Goal: Task Accomplishment & Management: Manage account settings

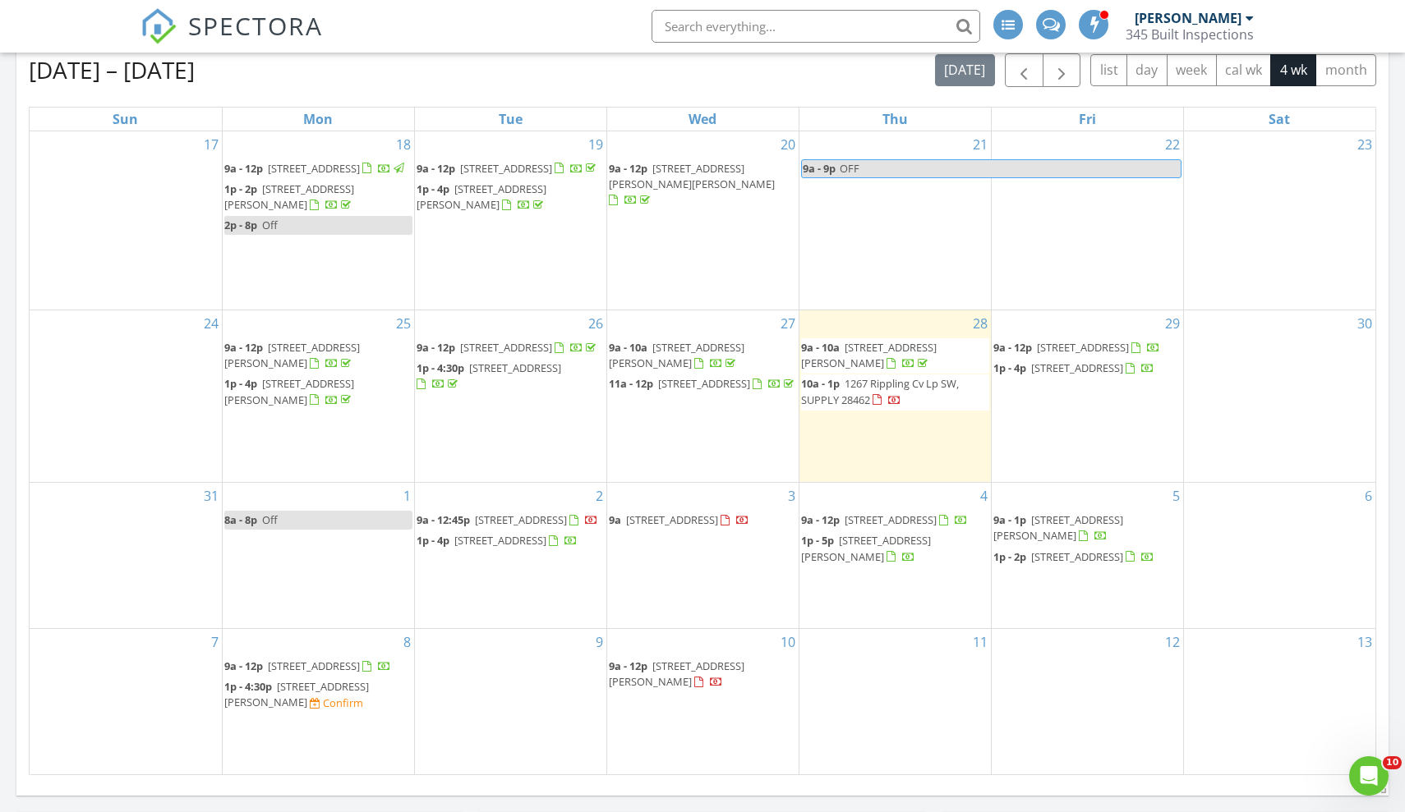
scroll to position [2112, 1405]
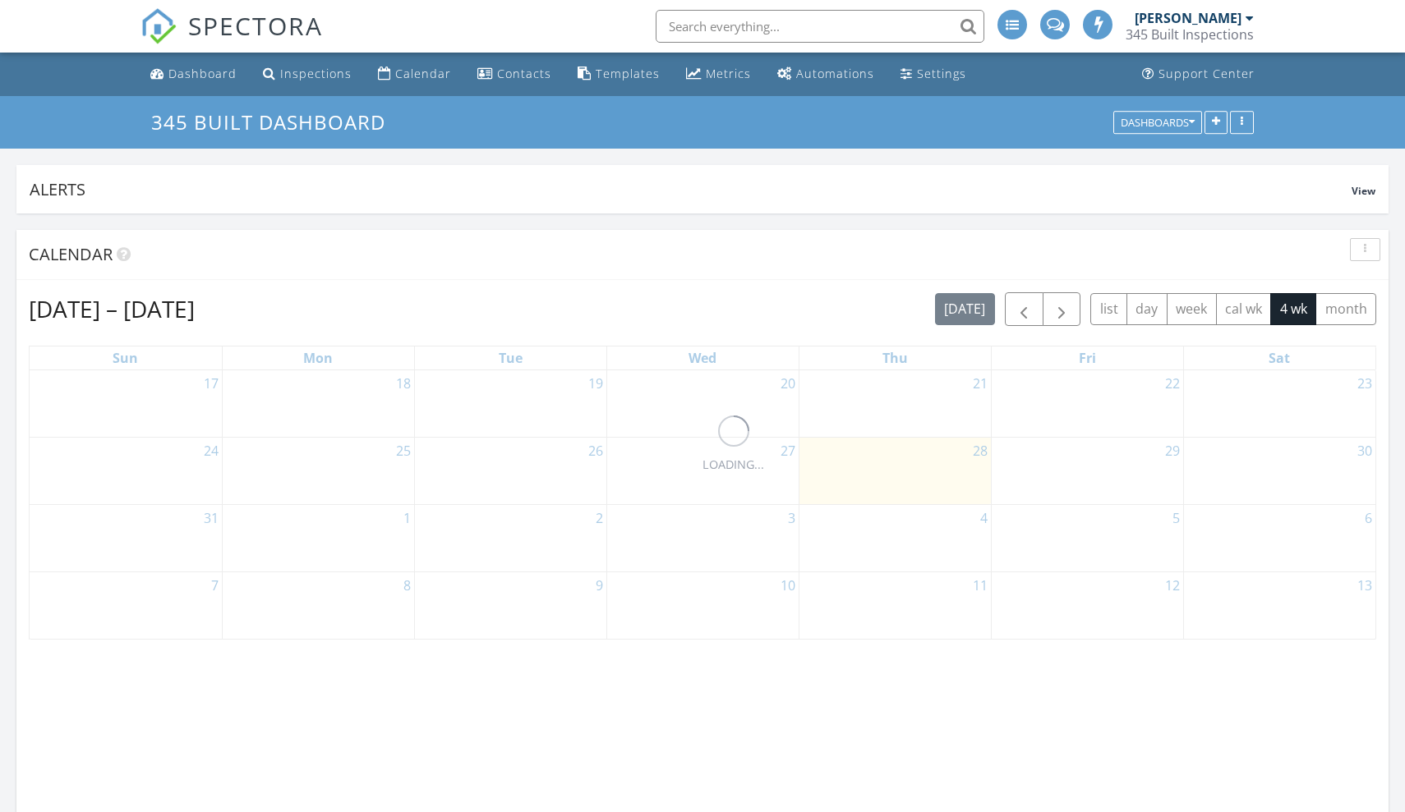
scroll to position [353, 446]
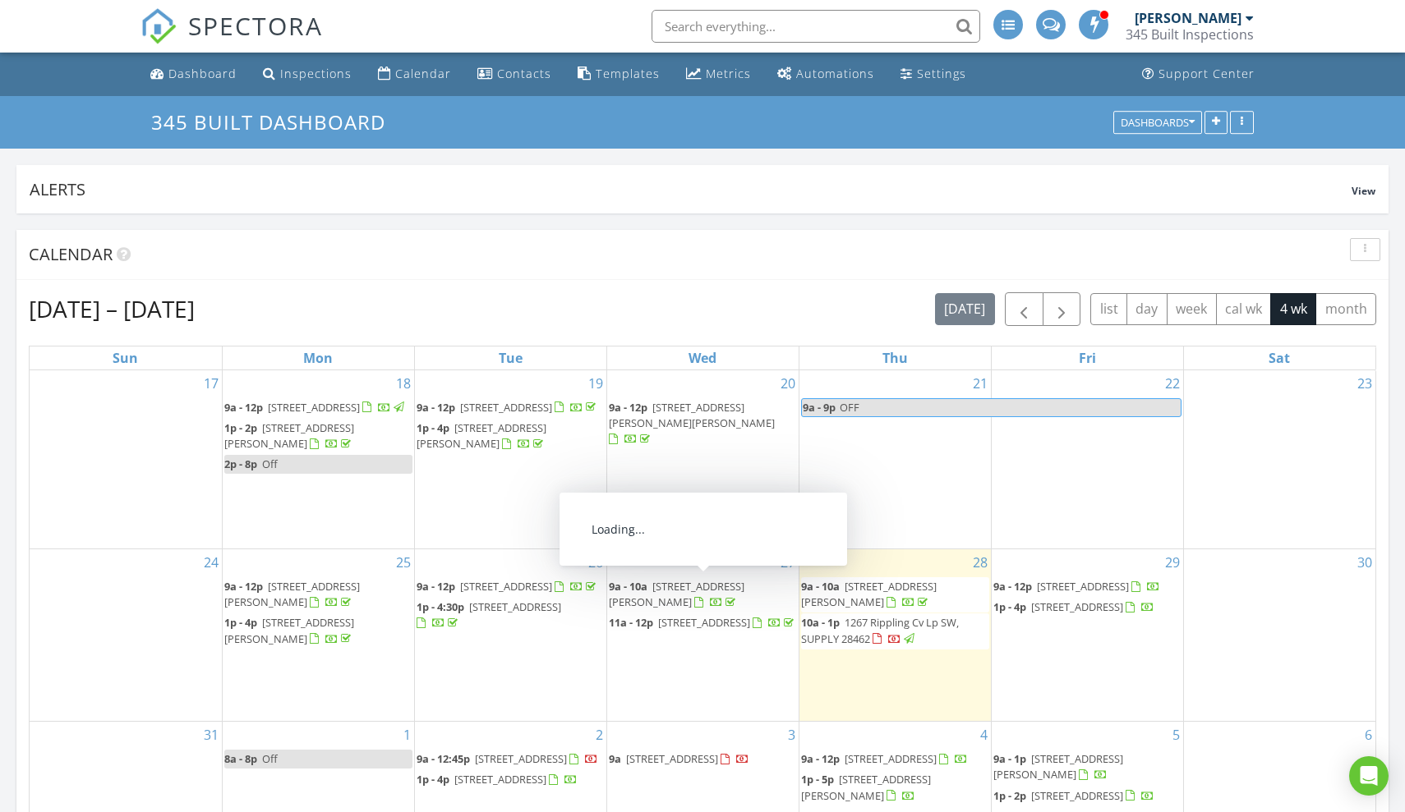
click at [858, 636] on span "1267 Rippling Cv Lp SW, SUPPLY 28462" at bounding box center [880, 630] width 158 height 30
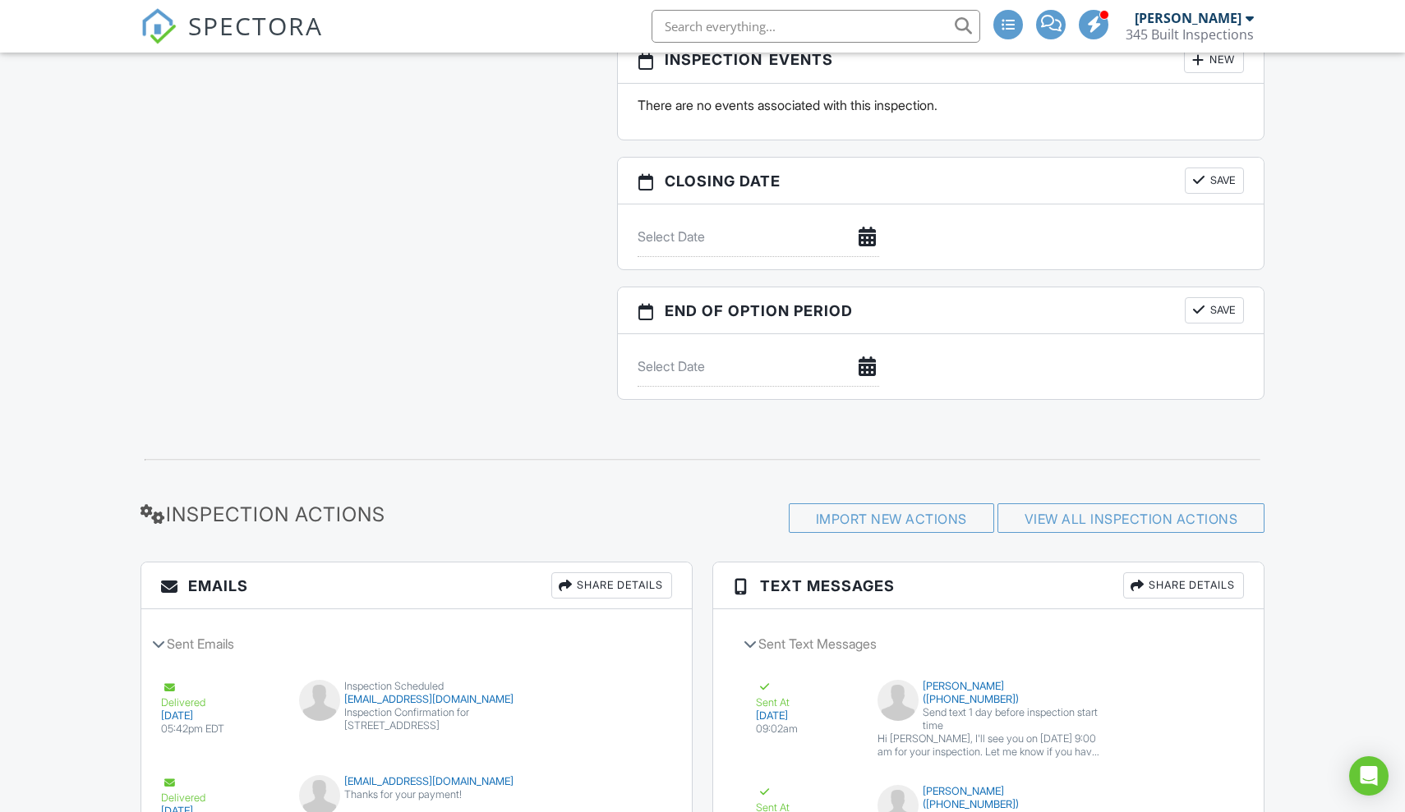
scroll to position [1741, 0]
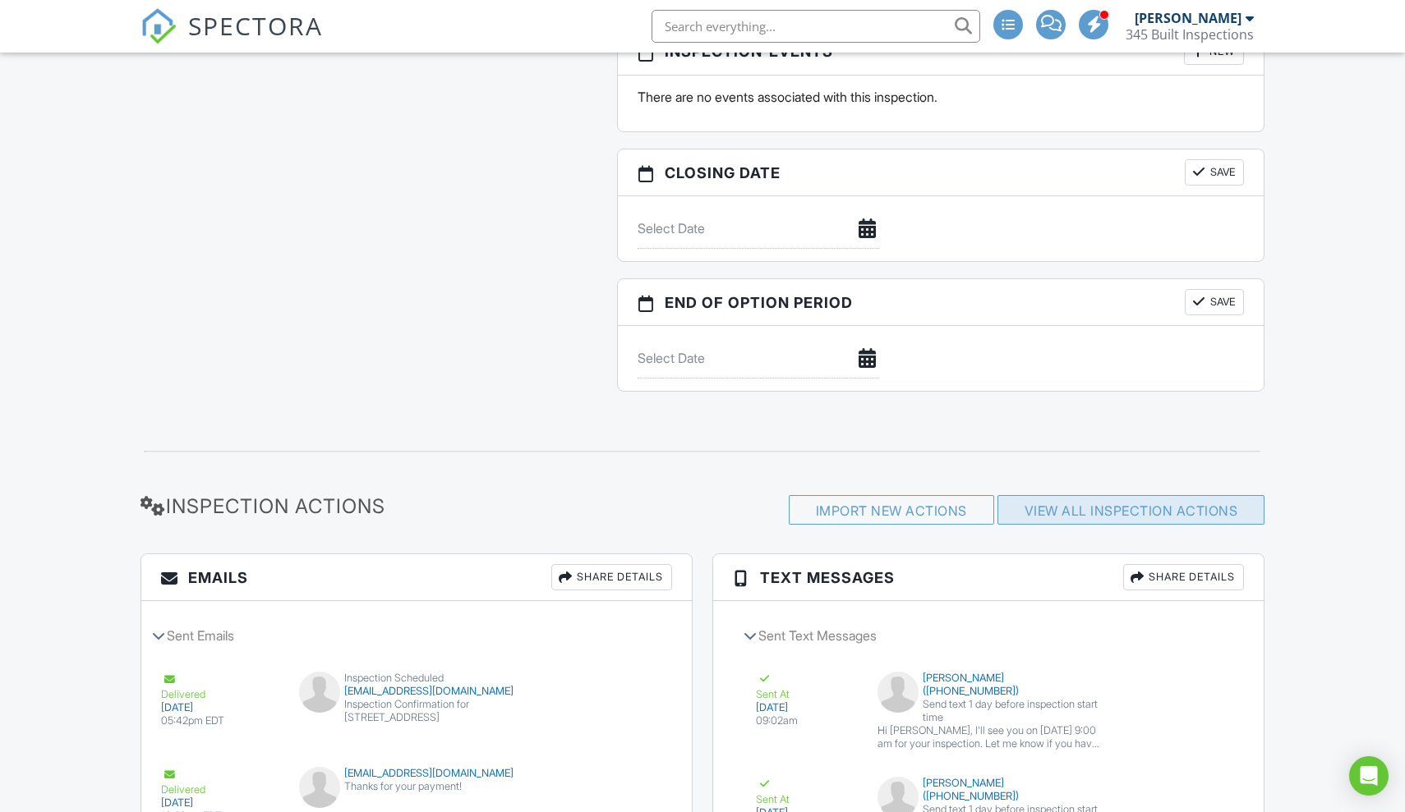
click at [1024, 514] on link "View All Inspection Actions" at bounding box center [1131, 511] width 214 height 16
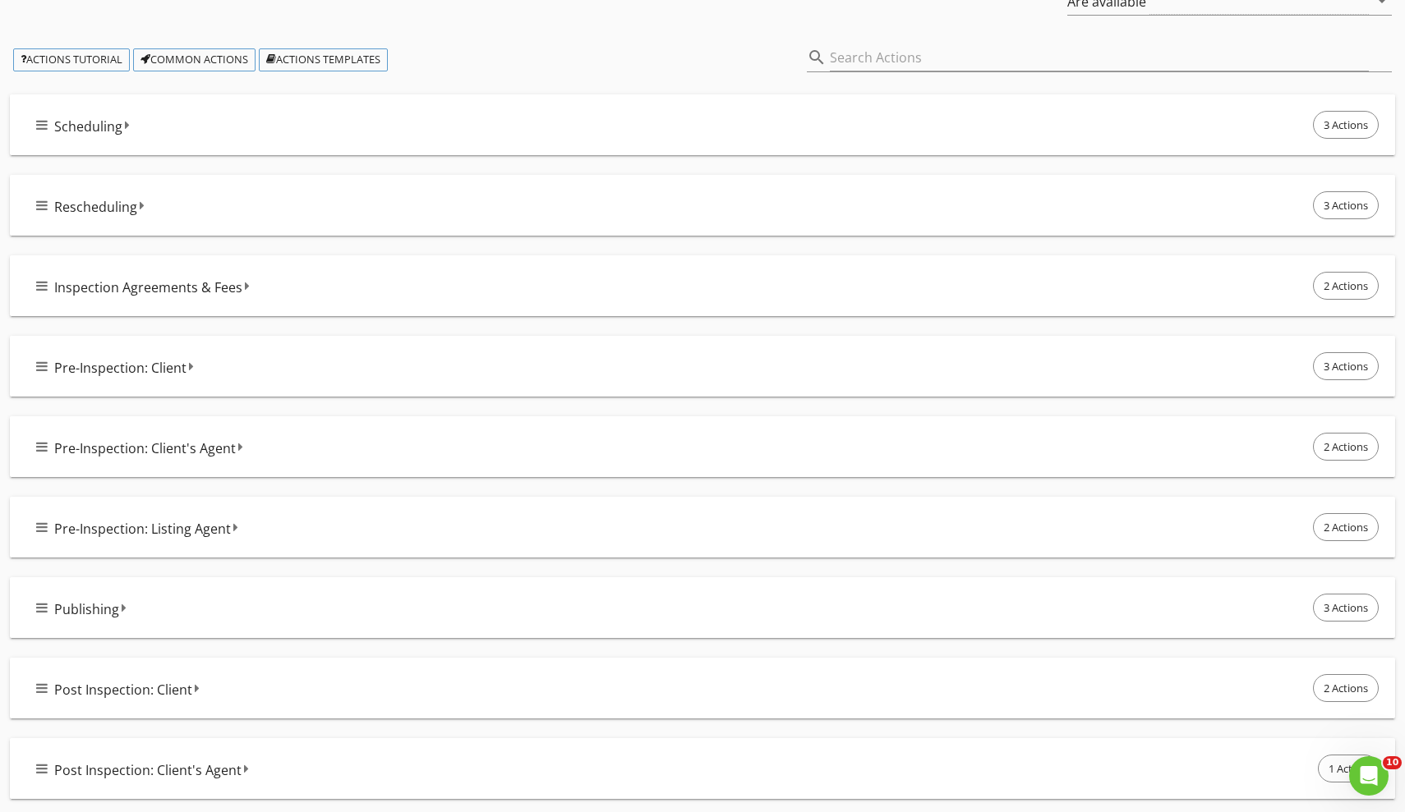
scroll to position [183, 0]
click at [196, 690] on icon at bounding box center [197, 688] width 5 height 13
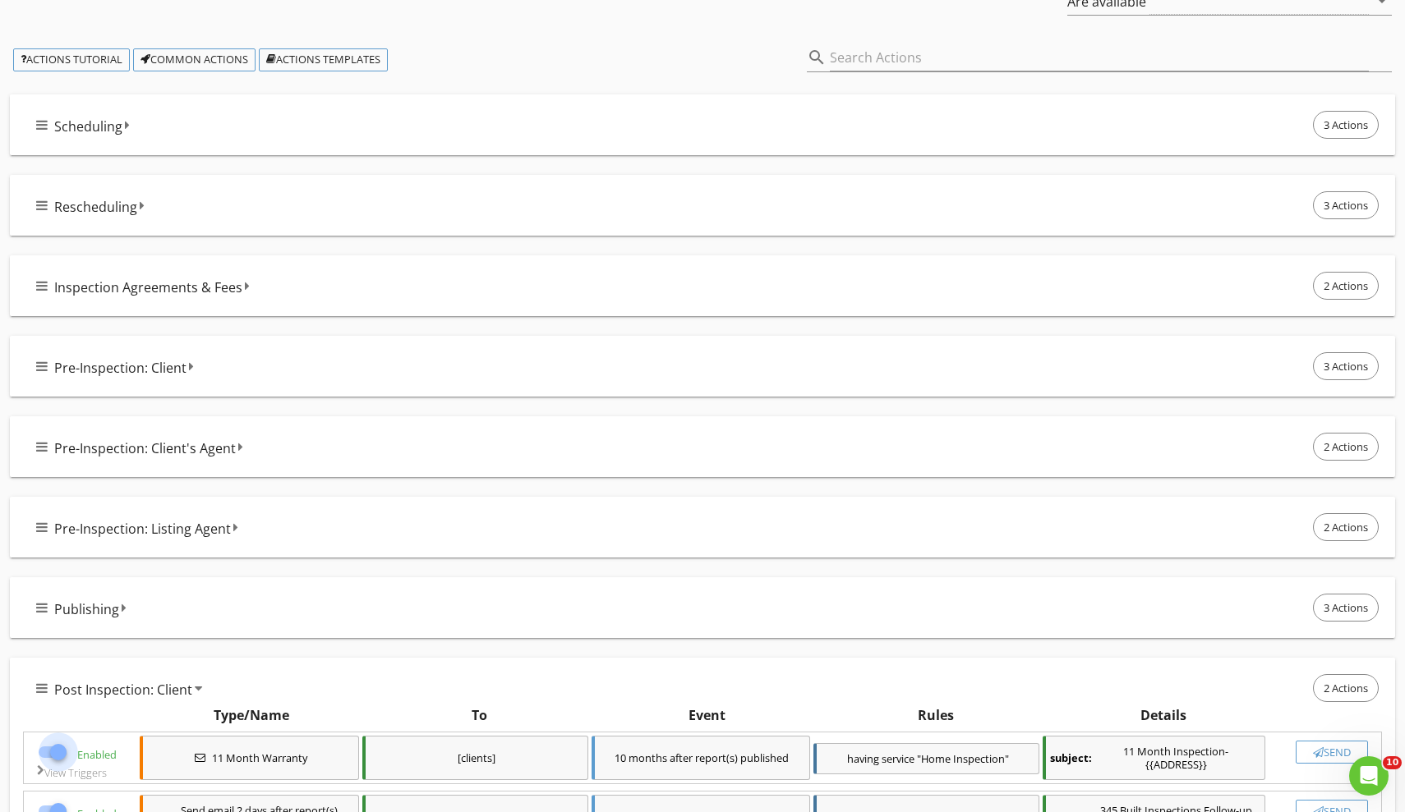
click at [53, 751] on div at bounding box center [58, 752] width 28 height 28
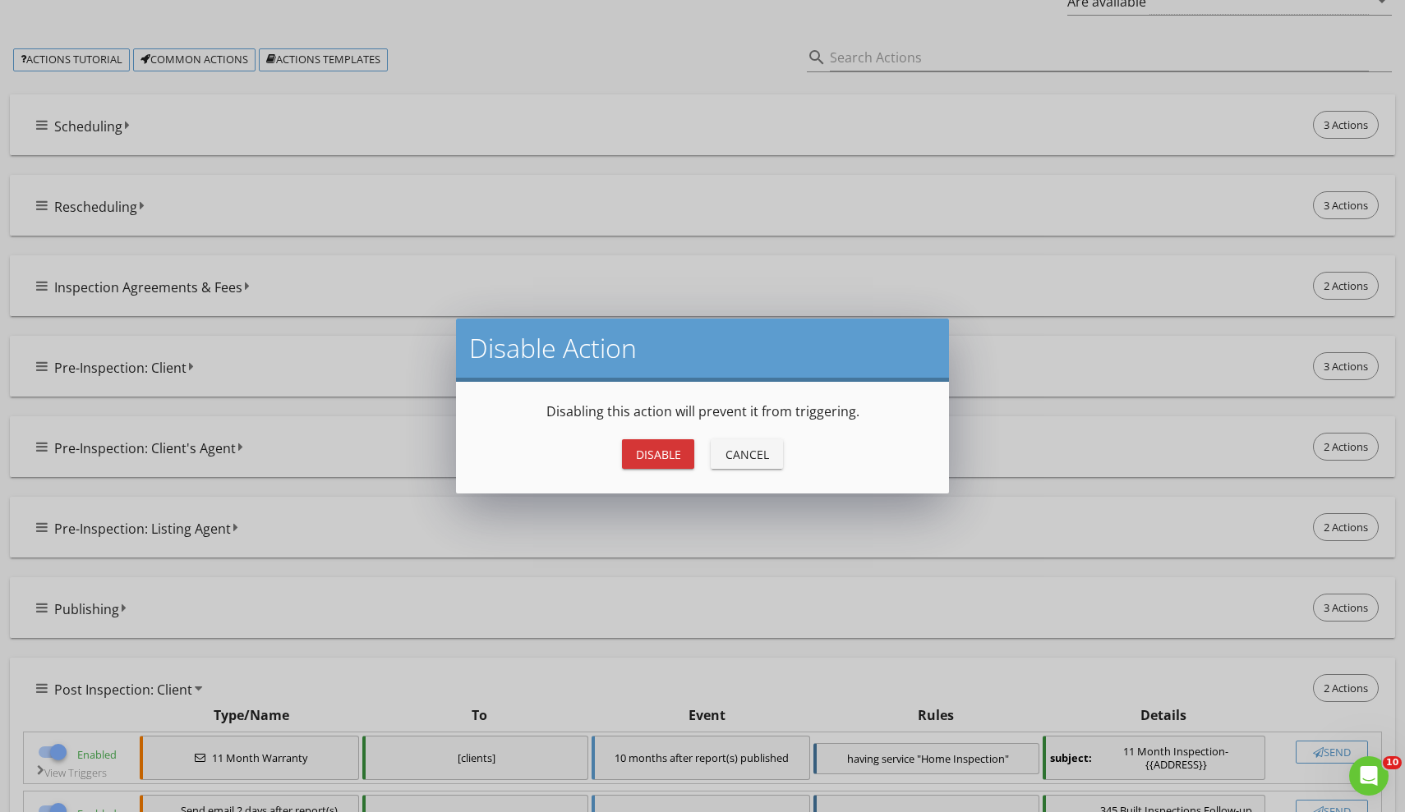
click at [672, 453] on div "Disable" at bounding box center [658, 454] width 46 height 17
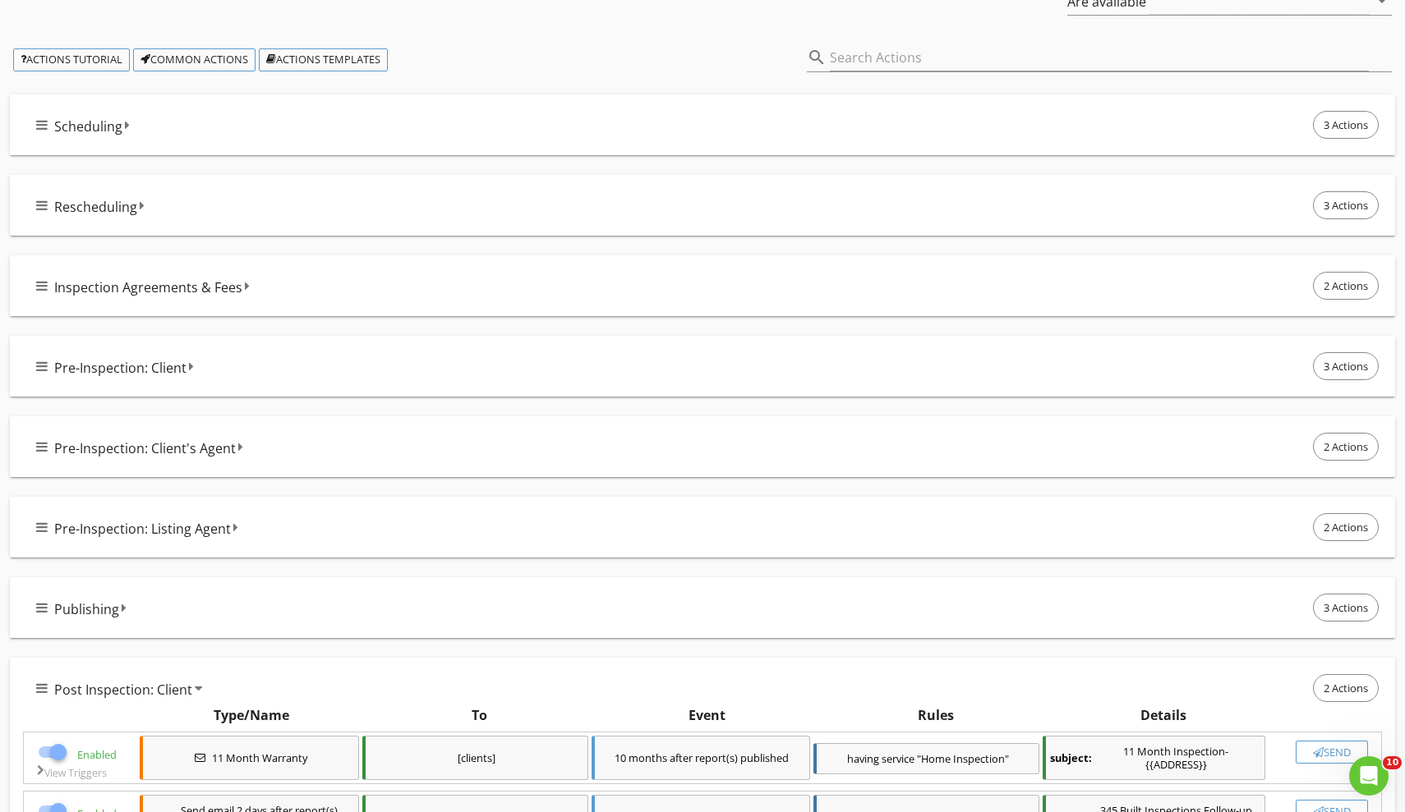
checkbox input "false"
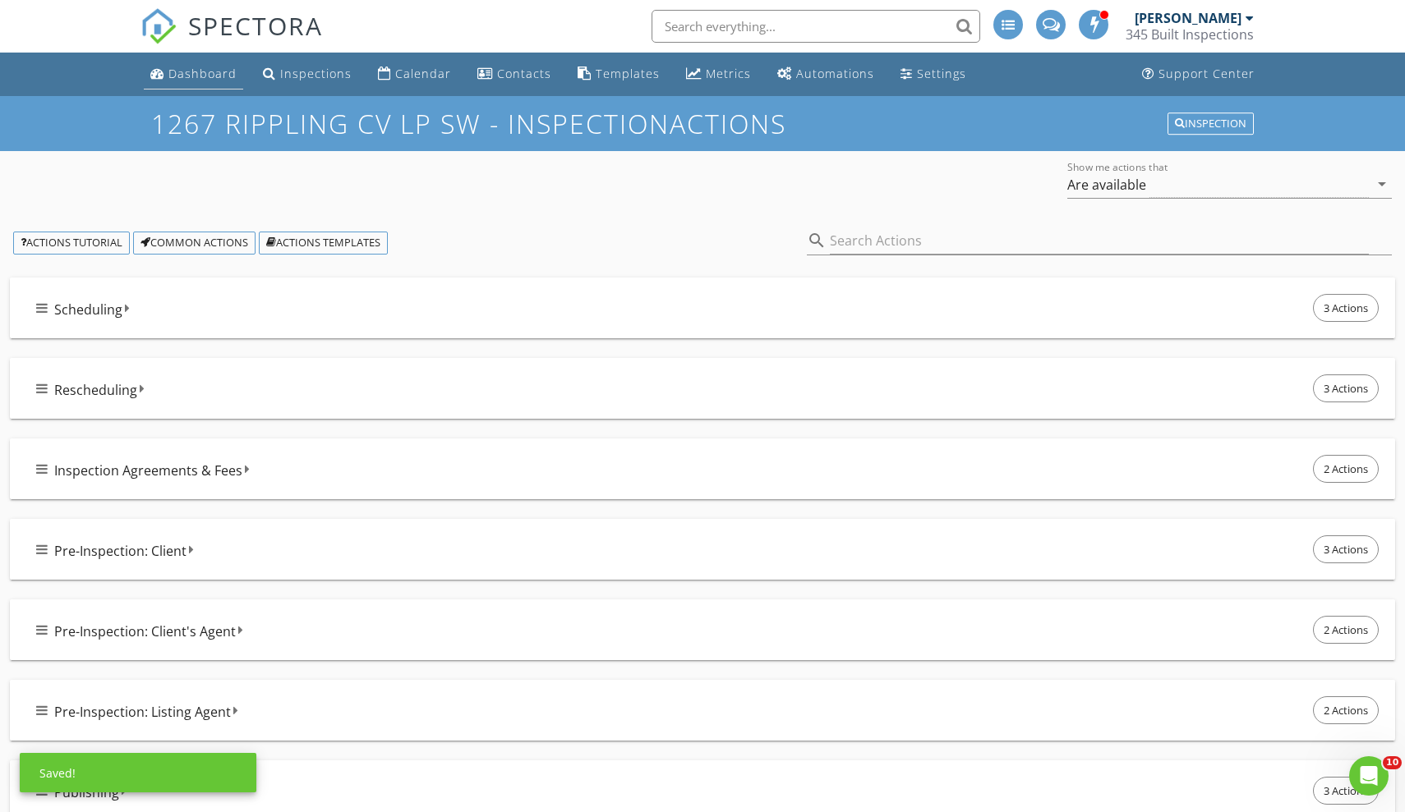
scroll to position [0, 0]
click at [209, 76] on div "Dashboard" at bounding box center [202, 74] width 68 height 16
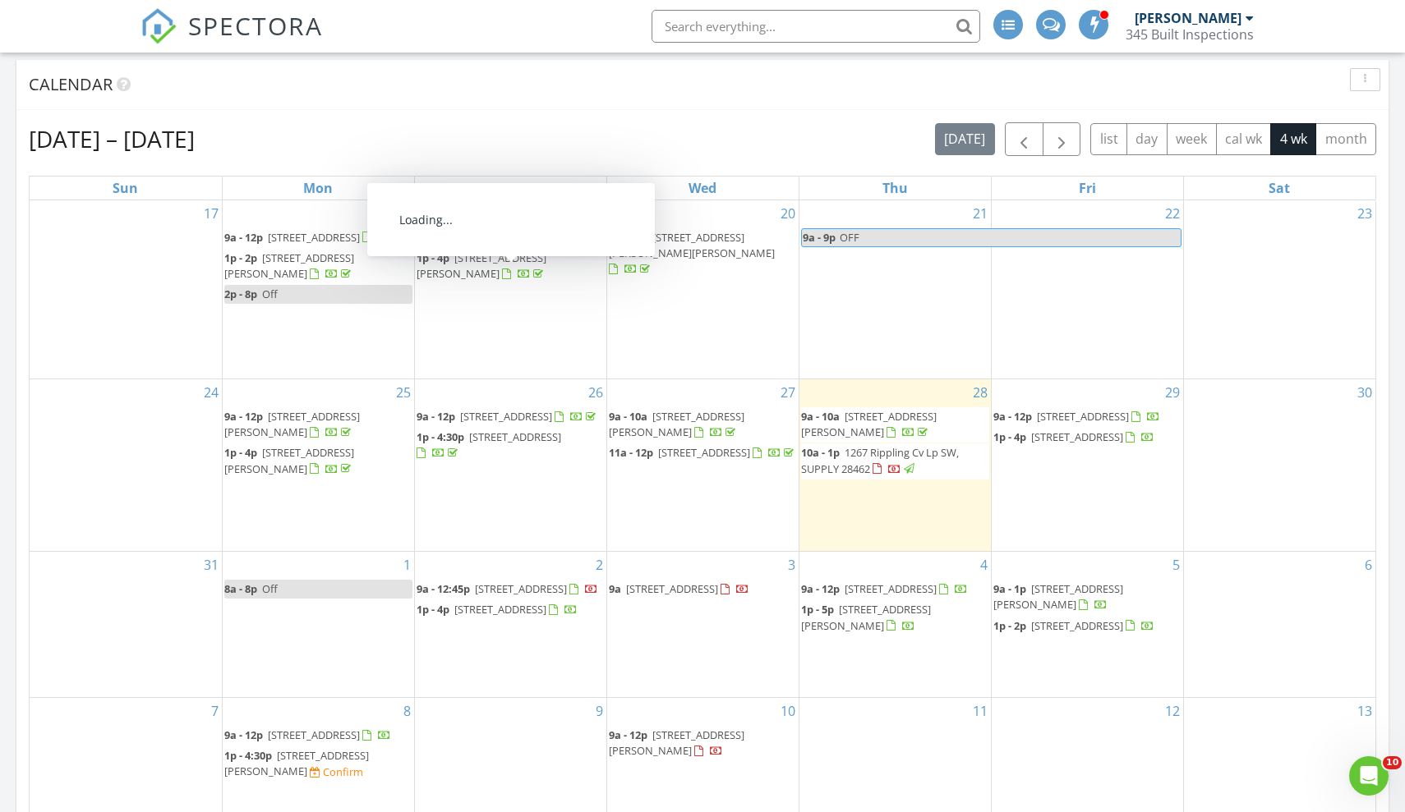
scroll to position [172, 0]
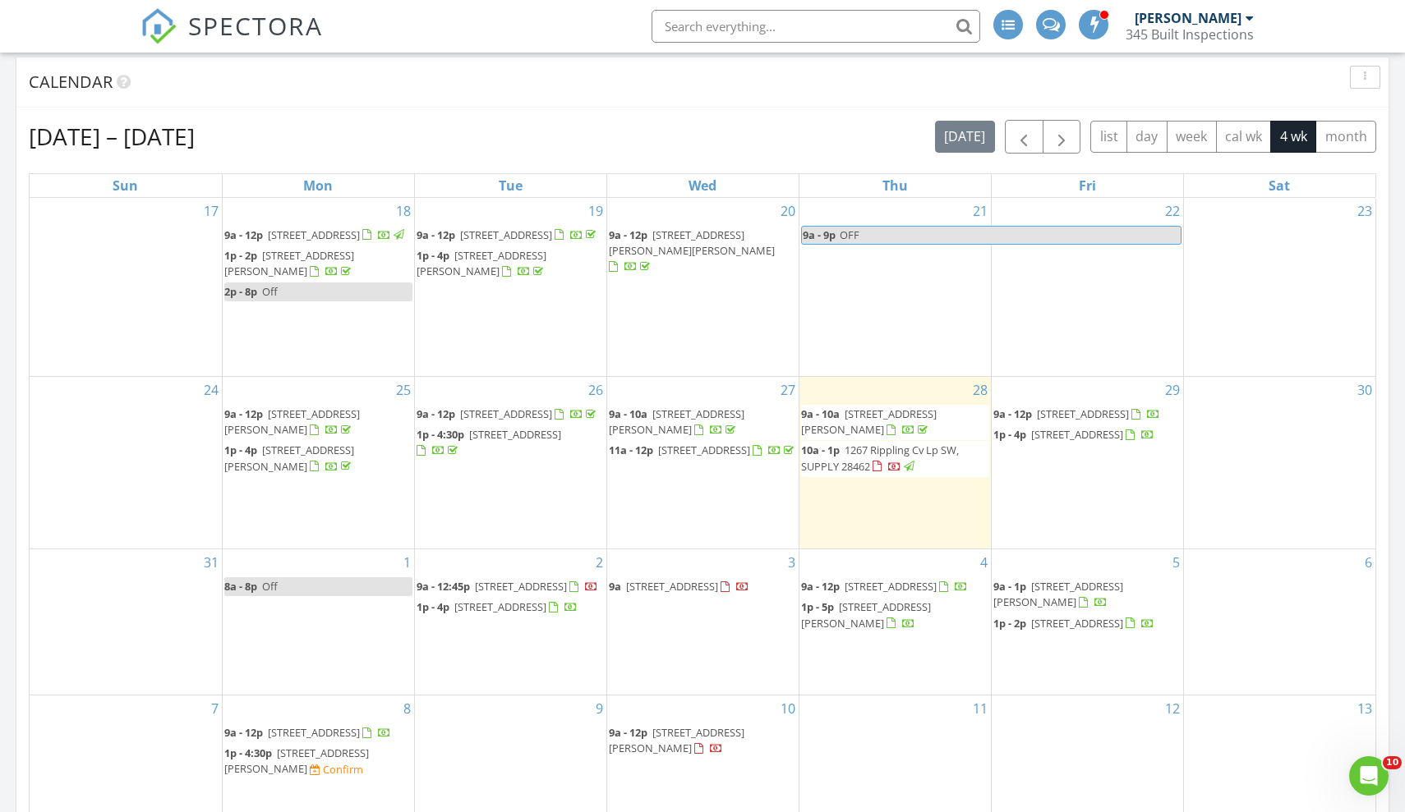
click at [1129, 407] on span "2143 Stonecrest Dr NW, Calabash 28467" at bounding box center [1083, 414] width 92 height 15
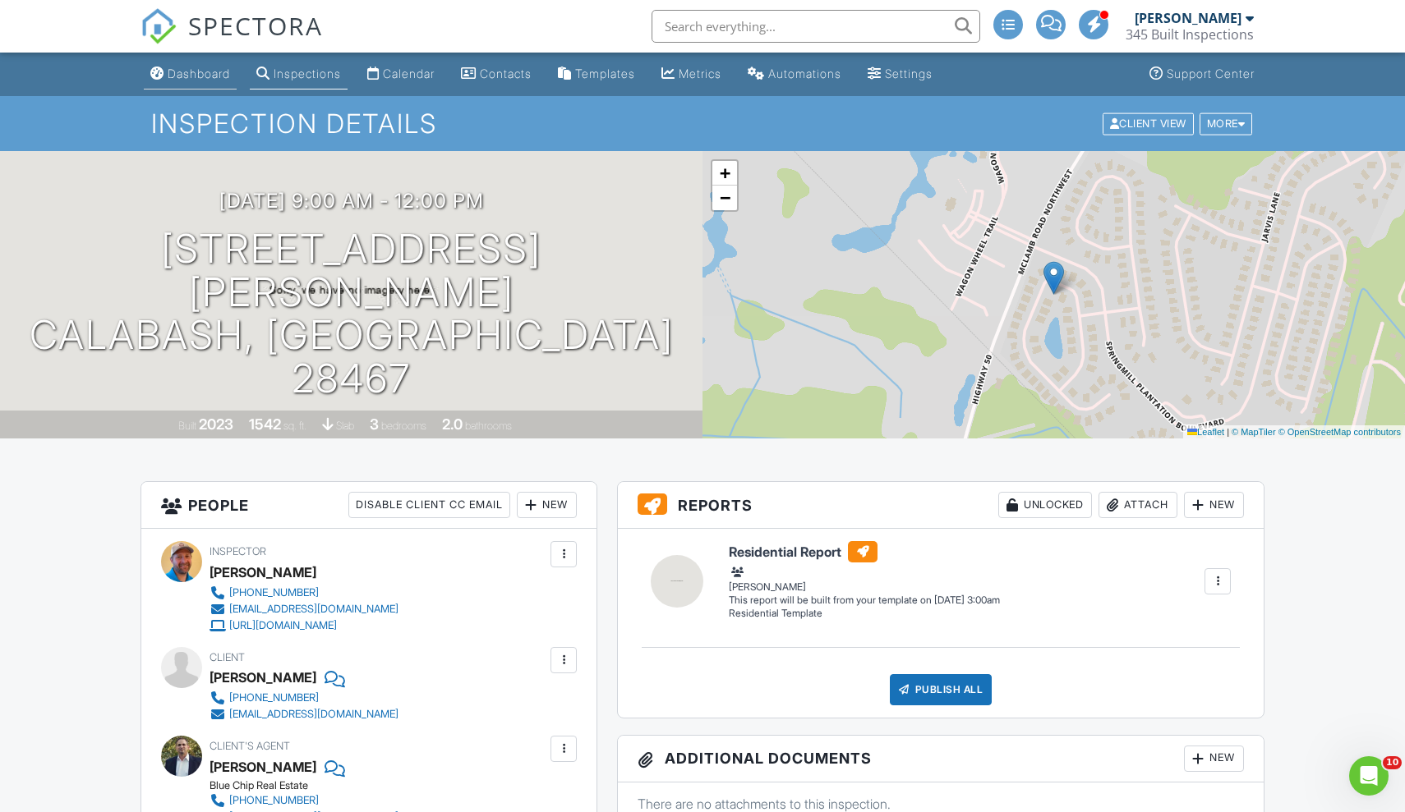
click at [201, 73] on div "Dashboard" at bounding box center [199, 74] width 62 height 14
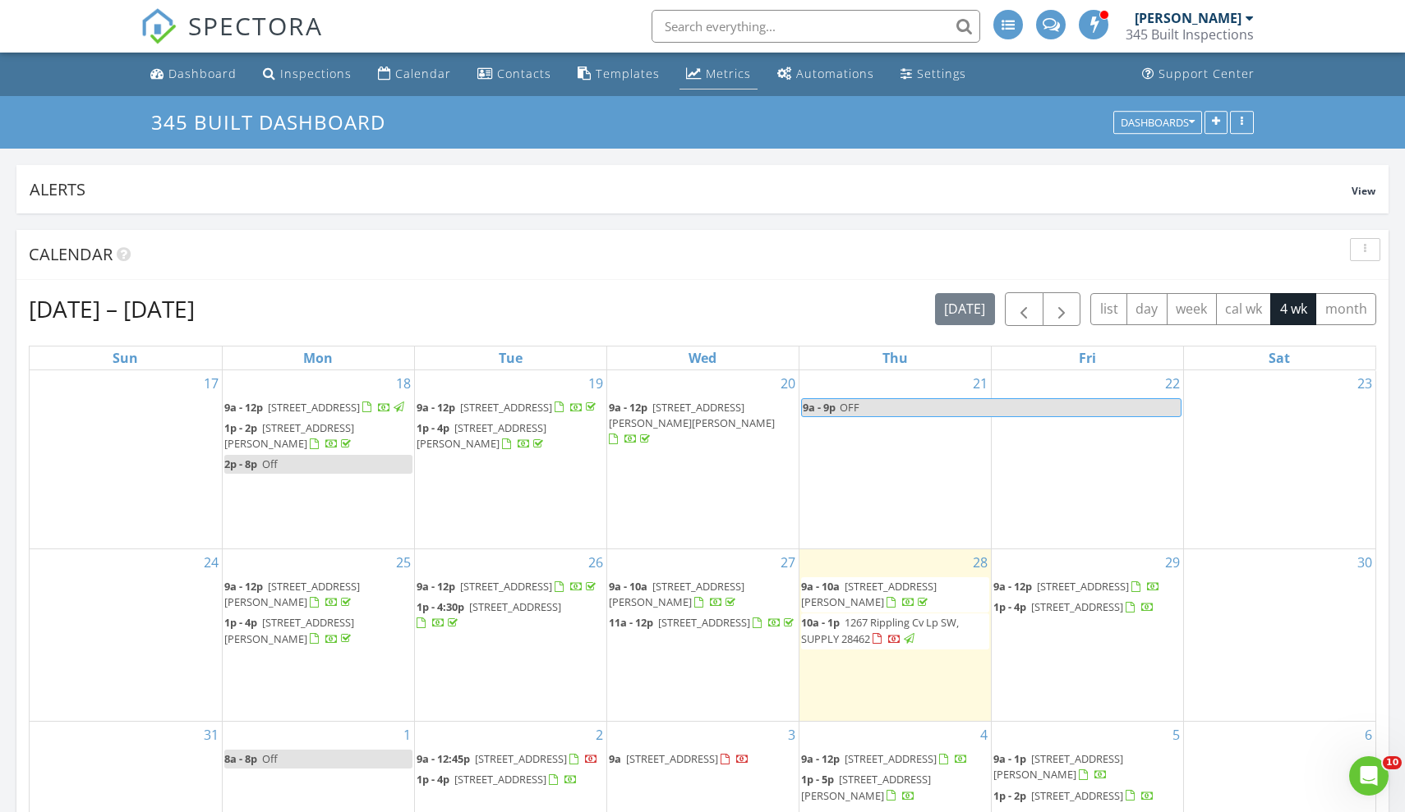
click at [720, 80] on div "Metrics" at bounding box center [728, 74] width 45 height 16
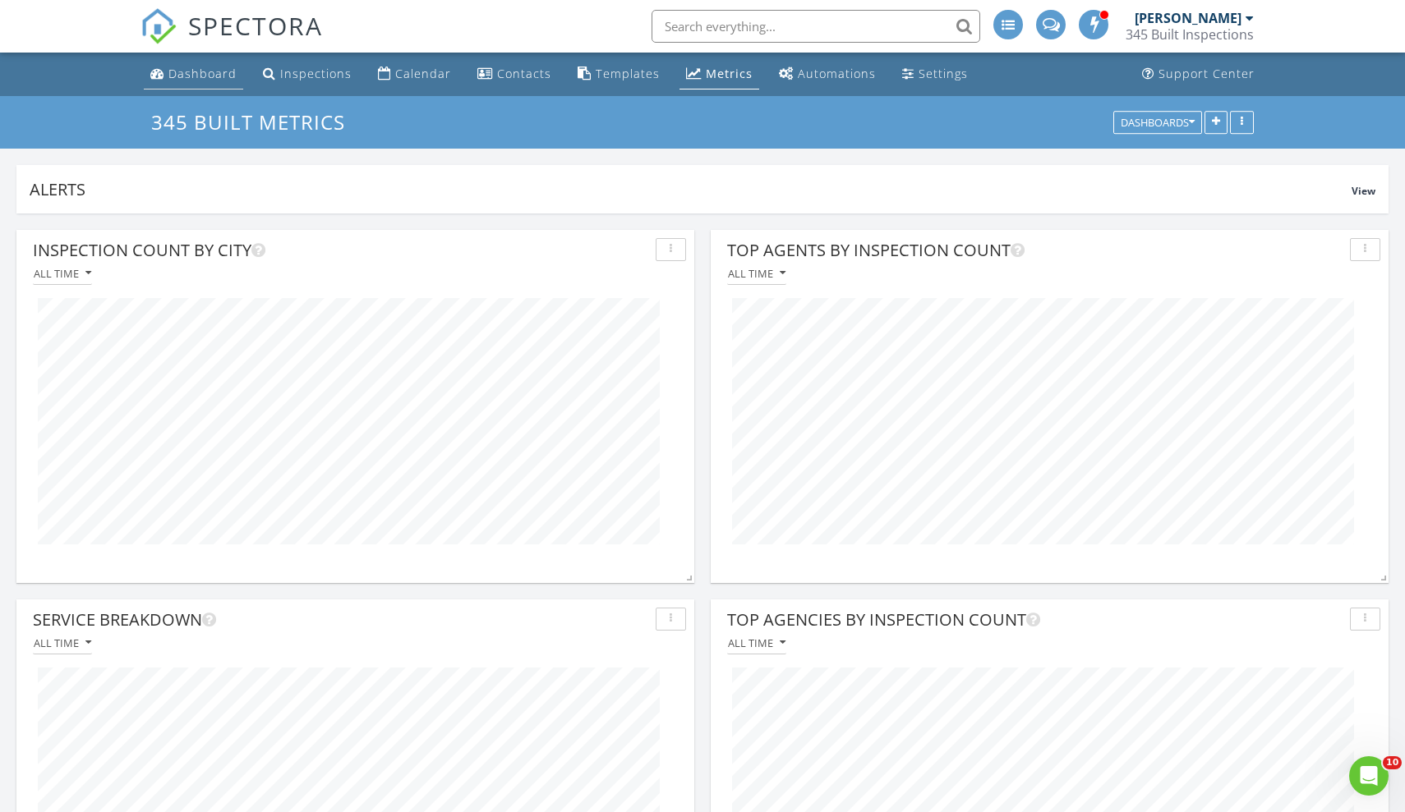
click at [208, 71] on div "Dashboard" at bounding box center [202, 74] width 68 height 16
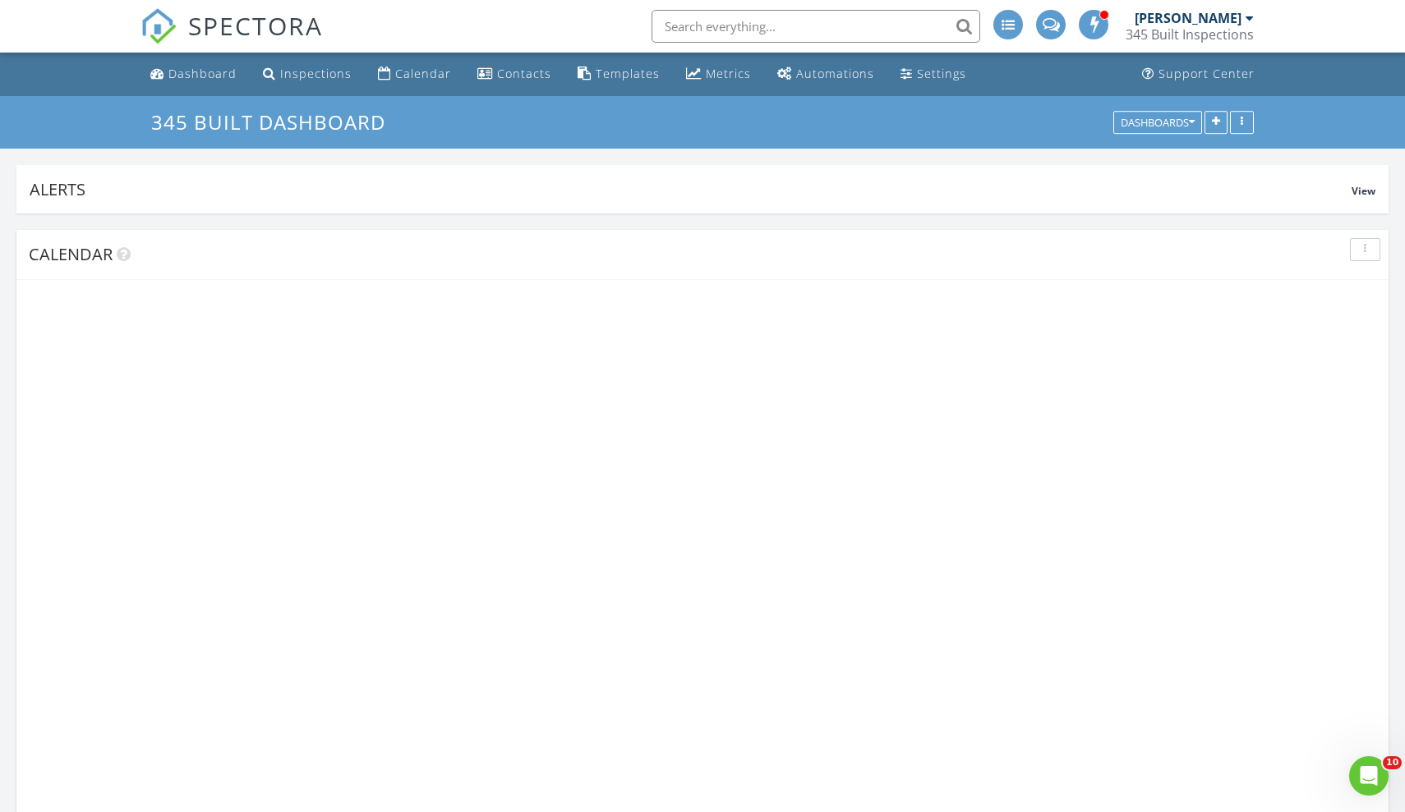
scroll to position [353, 446]
